Goal: Navigation & Orientation: Find specific page/section

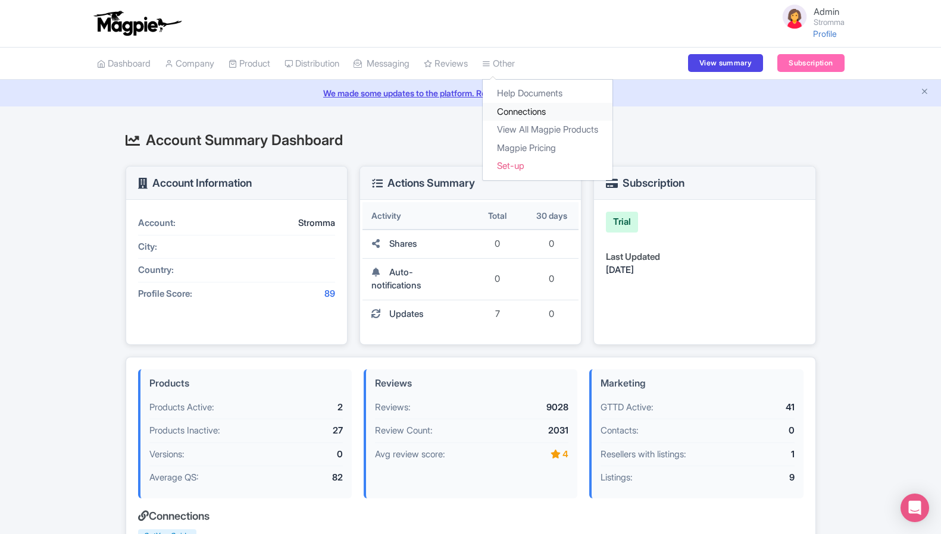
click at [528, 112] on link "Connections" at bounding box center [548, 112] width 130 height 18
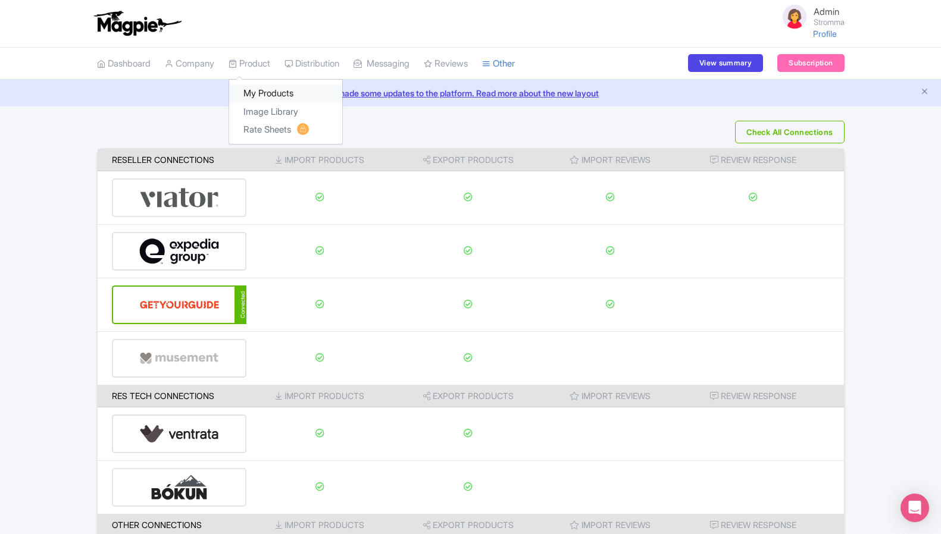
click at [271, 96] on link "My Products" at bounding box center [285, 94] width 113 height 18
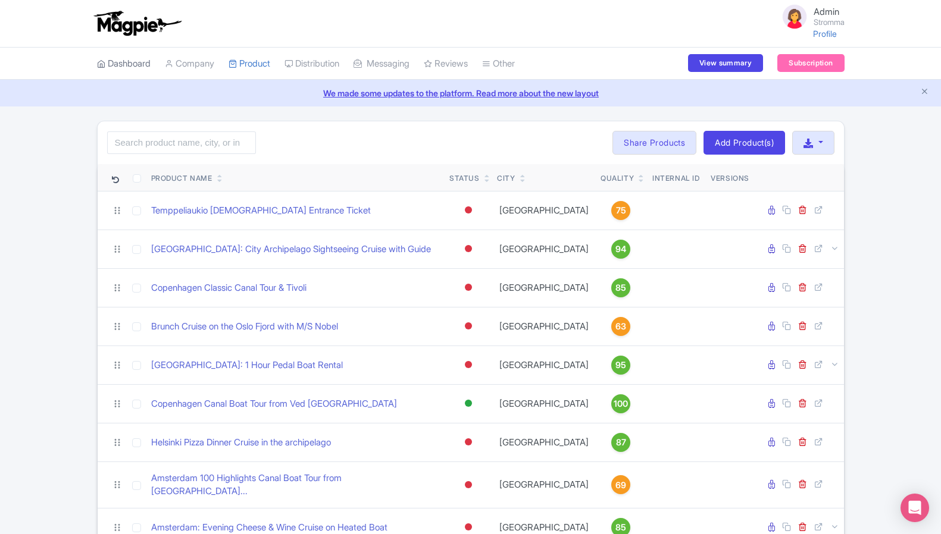
click at [111, 60] on link "Dashboard" at bounding box center [124, 64] width 54 height 33
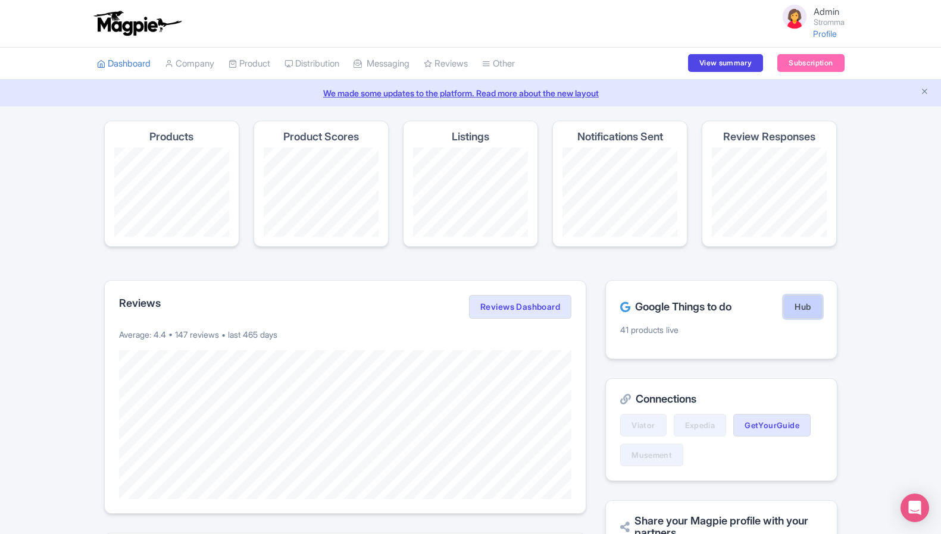
click at [796, 298] on link "Hub" at bounding box center [802, 307] width 39 height 24
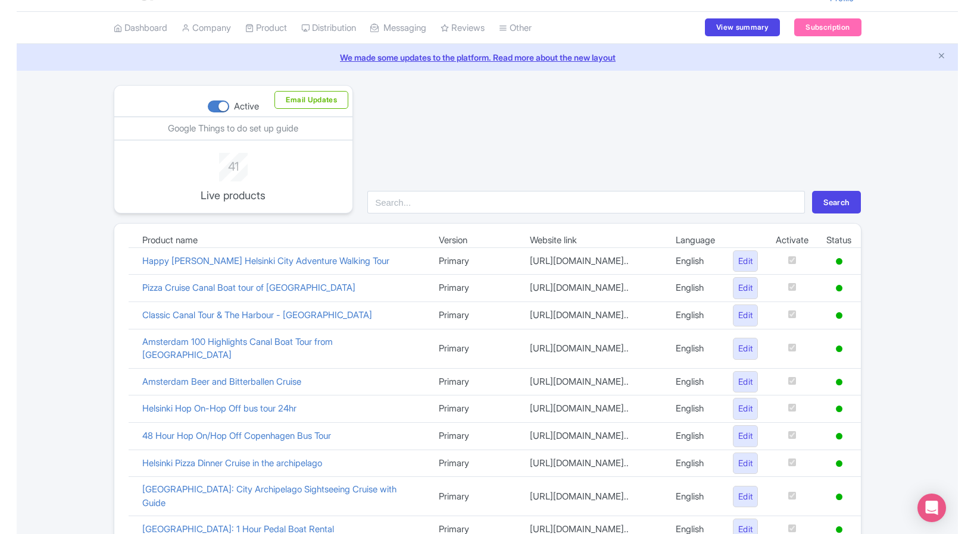
scroll to position [40, 0]
